Goal: Download file/media

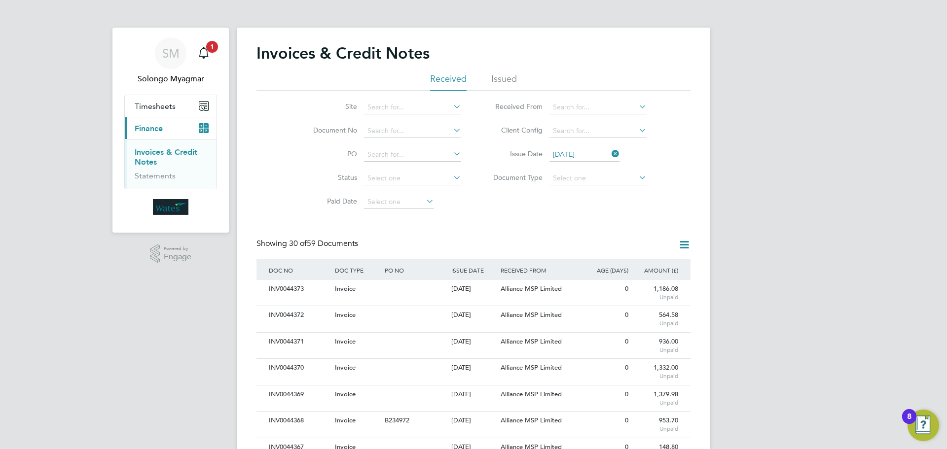
click at [157, 155] on link "Invoices & Credit Notes" at bounding box center [166, 156] width 63 height 19
click at [610, 154] on icon at bounding box center [610, 154] width 0 height 14
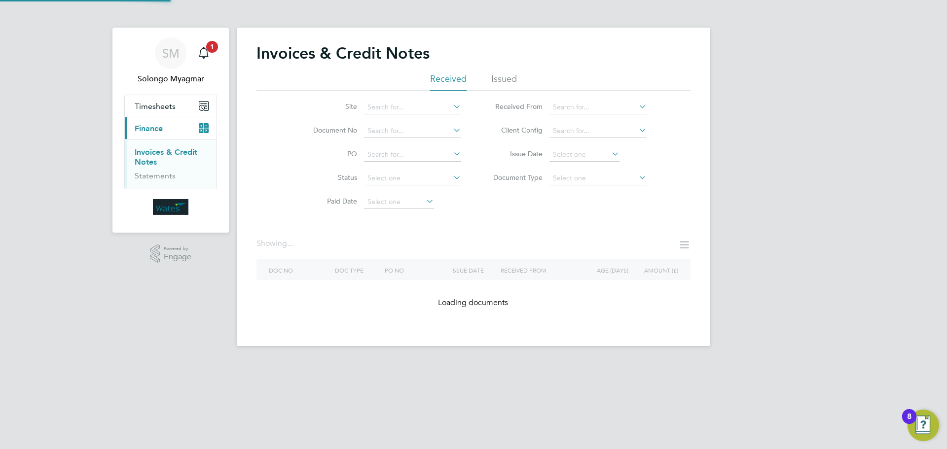
click at [610, 154] on icon at bounding box center [610, 154] width 0 height 14
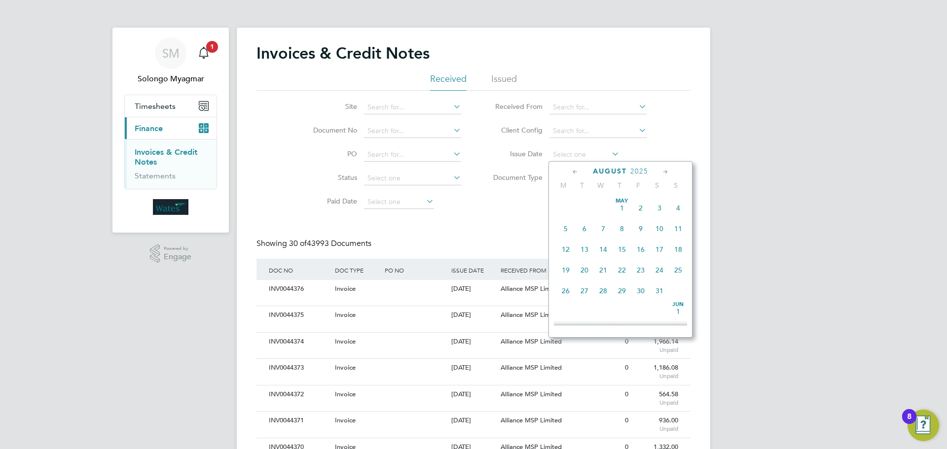
type input "[DATE]"
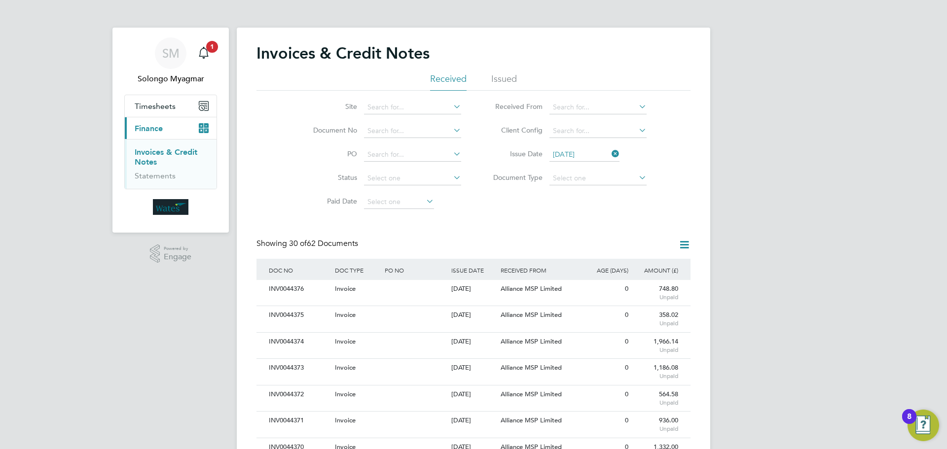
click at [686, 248] on icon at bounding box center [684, 245] width 12 height 12
click at [650, 269] on li "Download invoices" at bounding box center [643, 268] width 93 height 14
click at [685, 243] on icon at bounding box center [684, 245] width 12 height 12
click at [666, 281] on li "Download credit notes" at bounding box center [643, 282] width 93 height 14
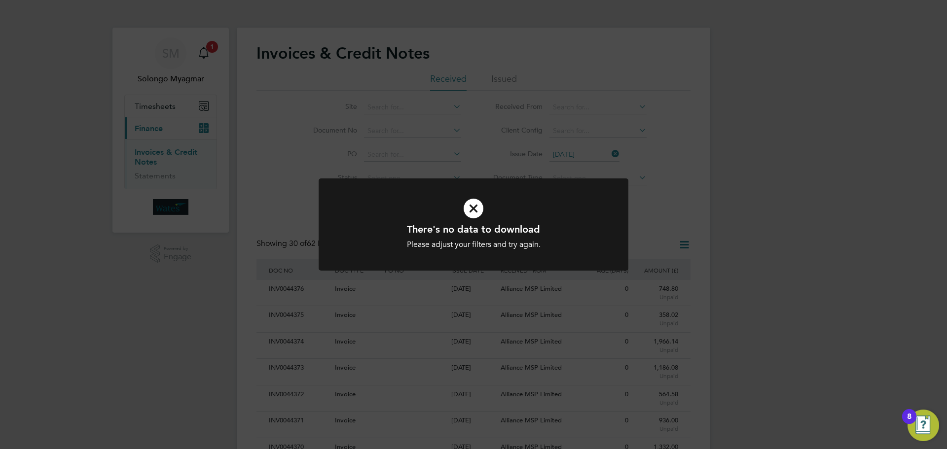
click at [469, 209] on icon at bounding box center [473, 208] width 256 height 38
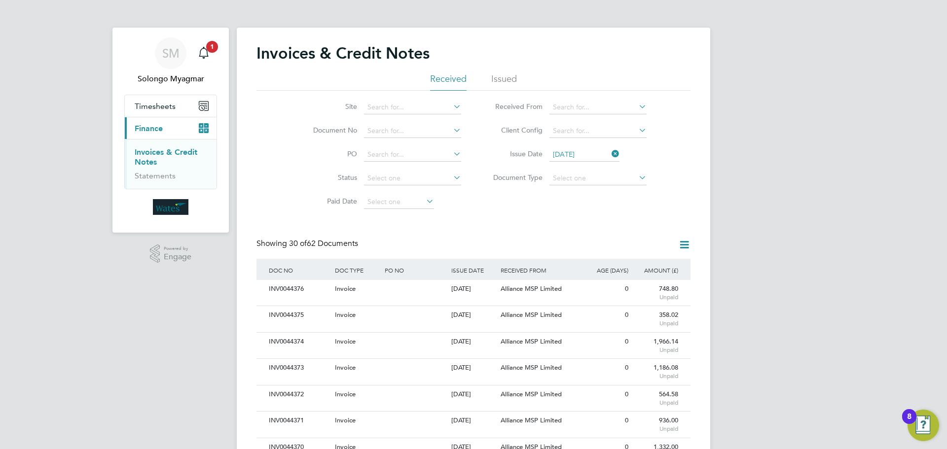
click at [610, 153] on icon at bounding box center [610, 154] width 0 height 14
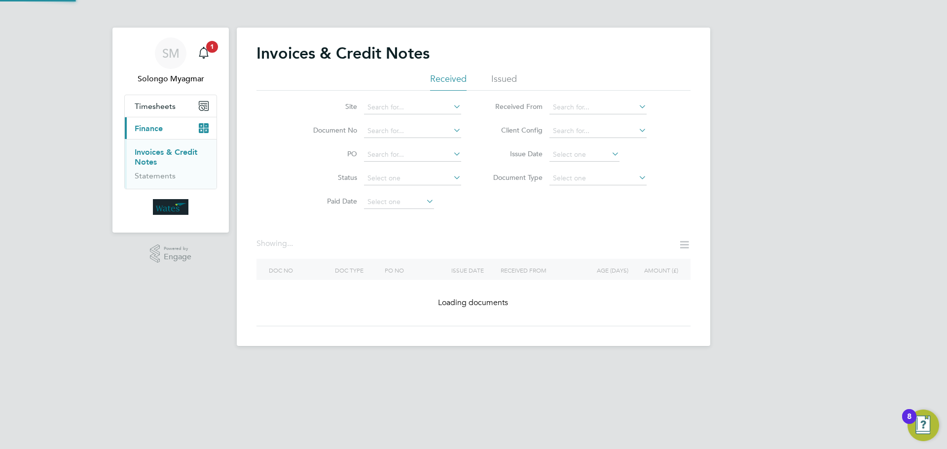
click at [610, 153] on icon at bounding box center [610, 154] width 0 height 14
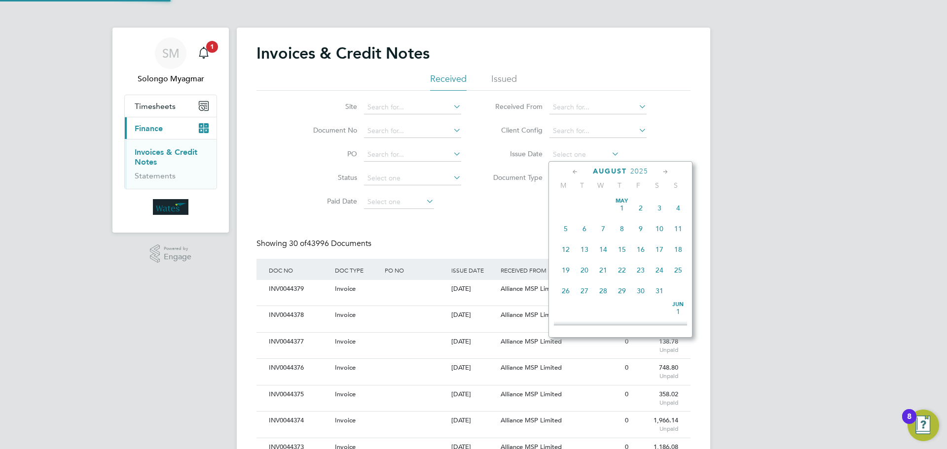
scroll to position [19, 83]
type input "[DATE]"
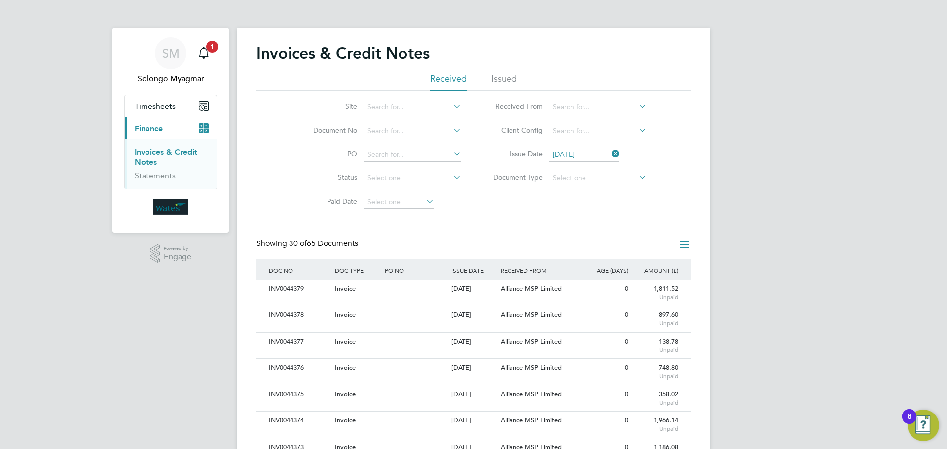
click at [682, 244] on icon at bounding box center [684, 245] width 12 height 12
click at [632, 270] on li "Download invoices" at bounding box center [643, 268] width 93 height 14
